Goal: Task Accomplishment & Management: Use online tool/utility

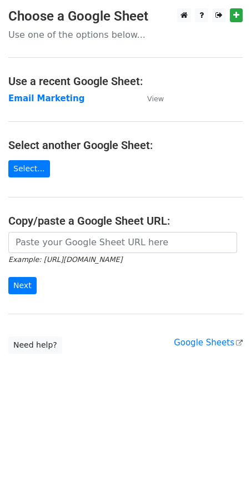
type input "https://docs.google.com/spreadsheets/d/1xL6TpCDV6I8u0ZLJNyeDzG9gA4aAWzyqnMKZojC…"
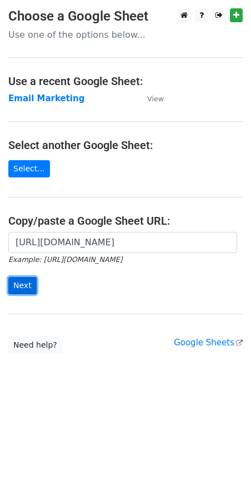
click at [33, 285] on input "Next" at bounding box center [22, 285] width 28 height 17
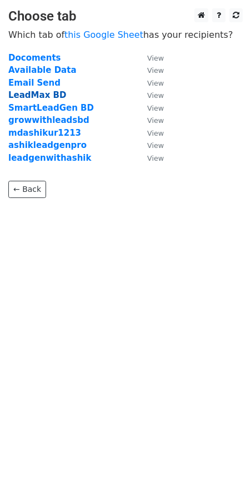
click at [24, 94] on strong "LeadMax BD" at bounding box center [37, 95] width 58 height 10
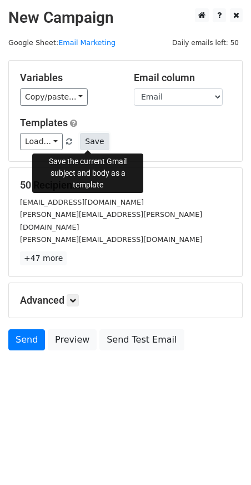
click at [84, 141] on button "Save" at bounding box center [94, 141] width 29 height 17
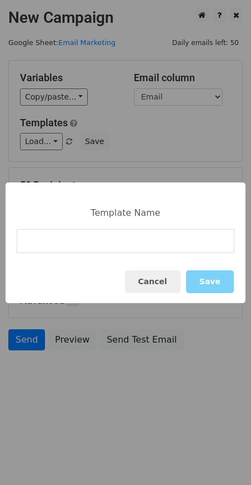
click at [110, 247] on input at bounding box center [126, 241] width 218 height 24
type input "1000 Leads $10"
click at [219, 280] on button "Save" at bounding box center [210, 281] width 48 height 23
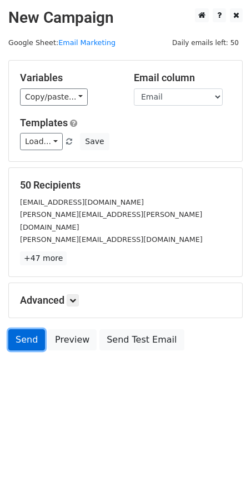
click at [26, 329] on link "Send" at bounding box center [26, 339] width 37 height 21
